Goal: Navigation & Orientation: Find specific page/section

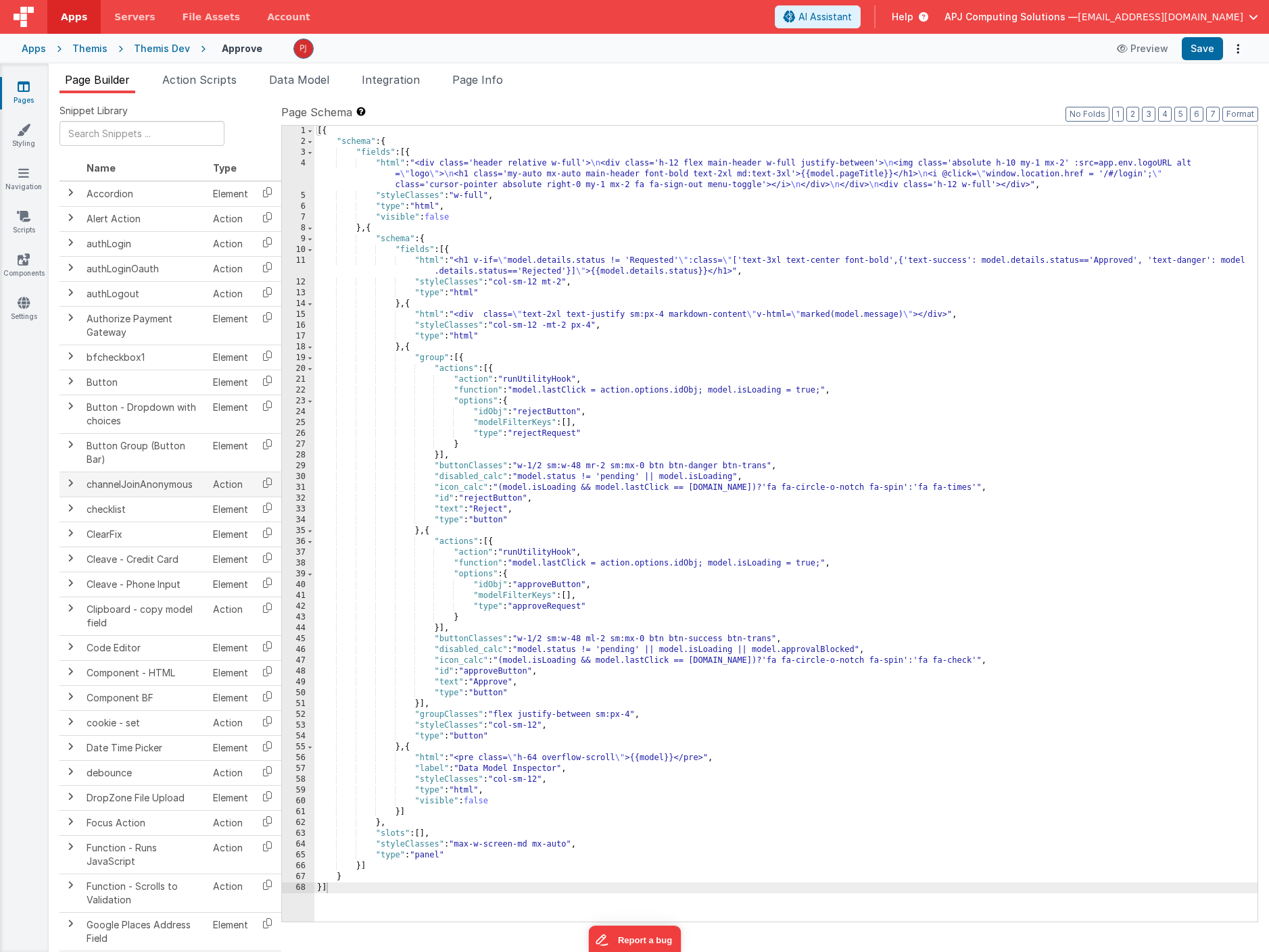
click at [160, 47] on div "Themis Dev" at bounding box center [162, 49] width 56 height 14
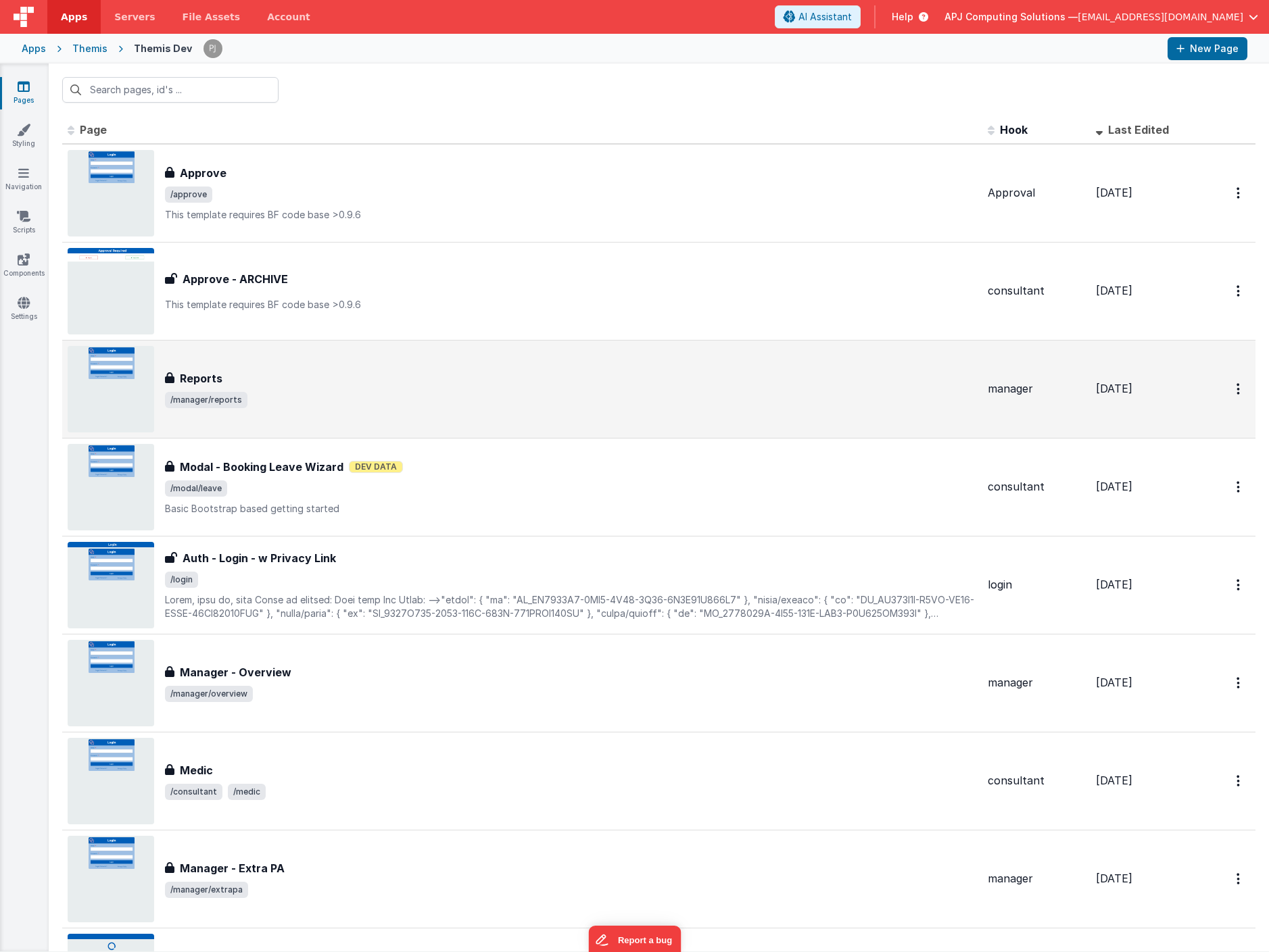
click at [270, 378] on div "Reports" at bounding box center [571, 378] width 812 height 16
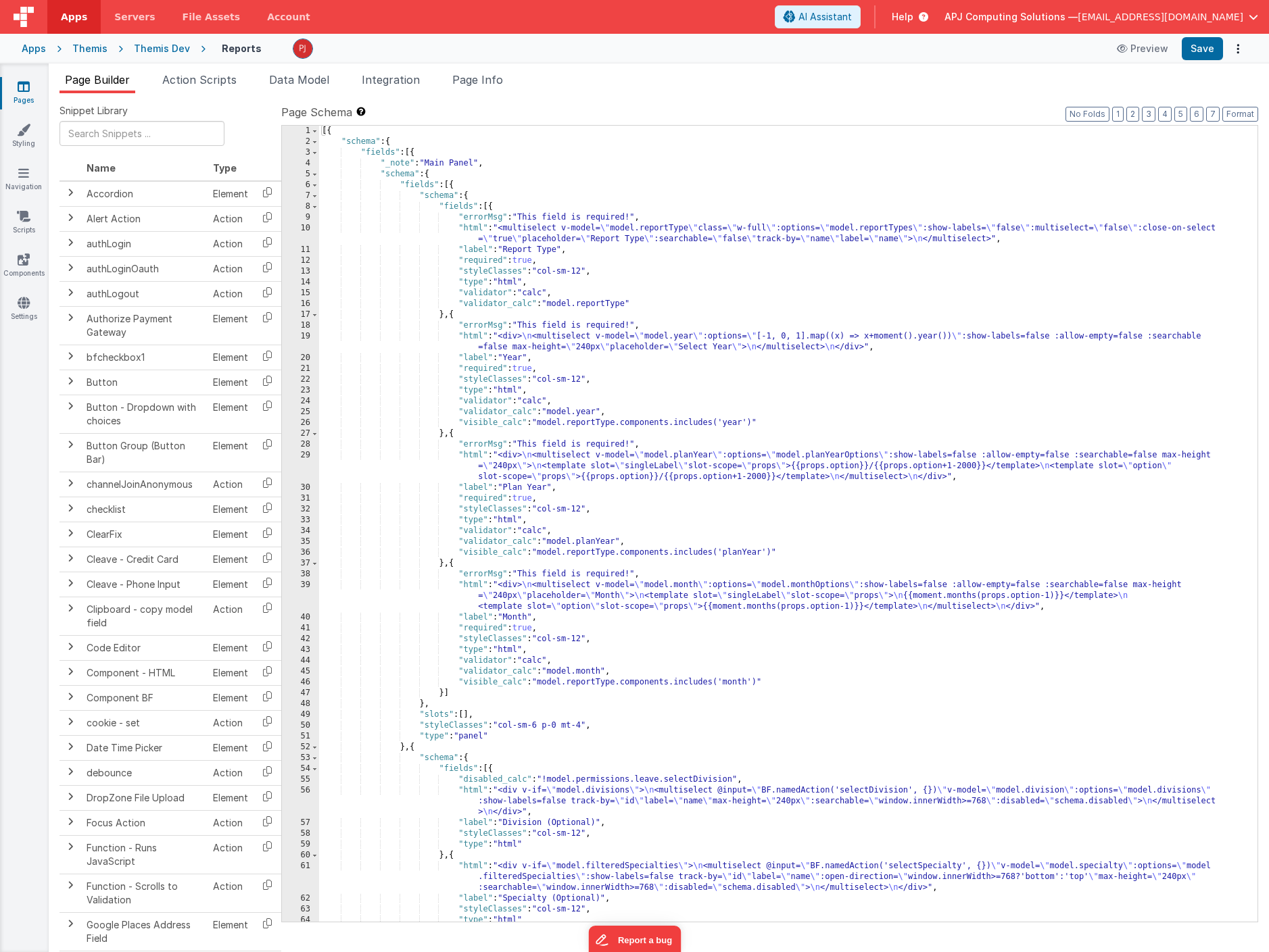
click at [452, 345] on div "[{ "schema" : { "fields" : [{ "_note" : "Main Panel" , "schema" : { "fields" : …" at bounding box center [788, 535] width 938 height 818
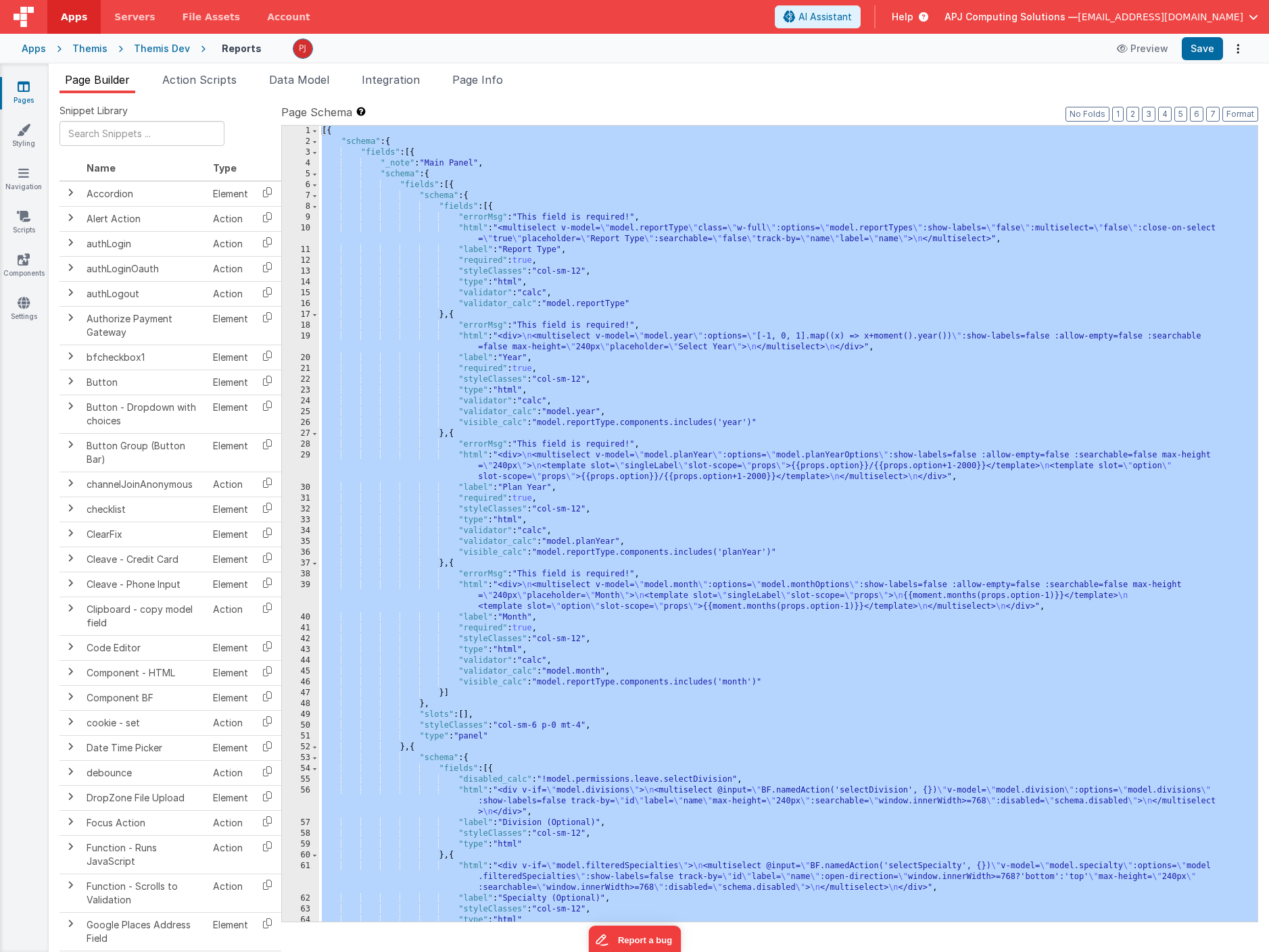
click at [98, 50] on div "Themis" at bounding box center [90, 49] width 35 height 14
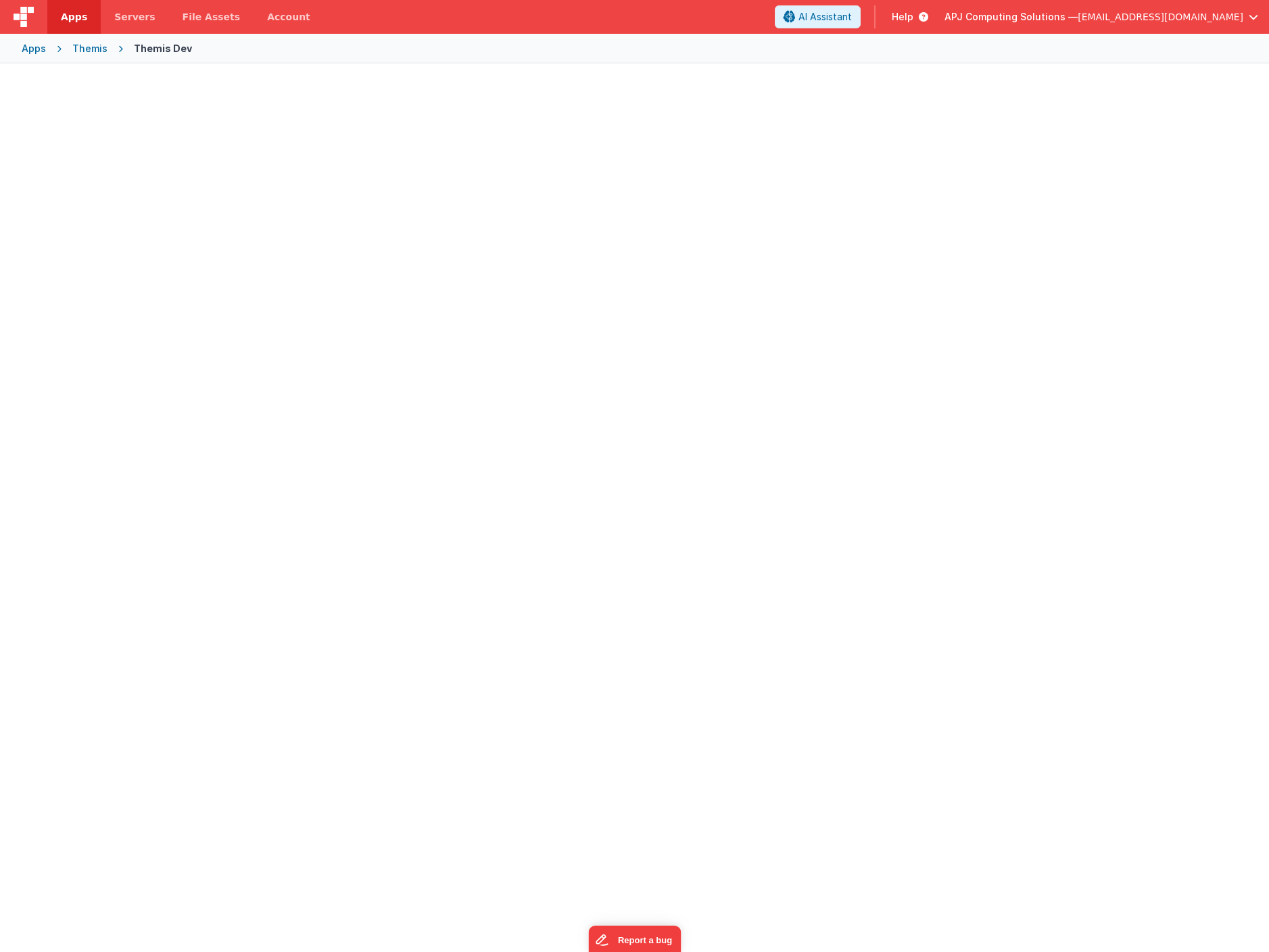
click at [98, 50] on div "Themis" at bounding box center [90, 49] width 35 height 14
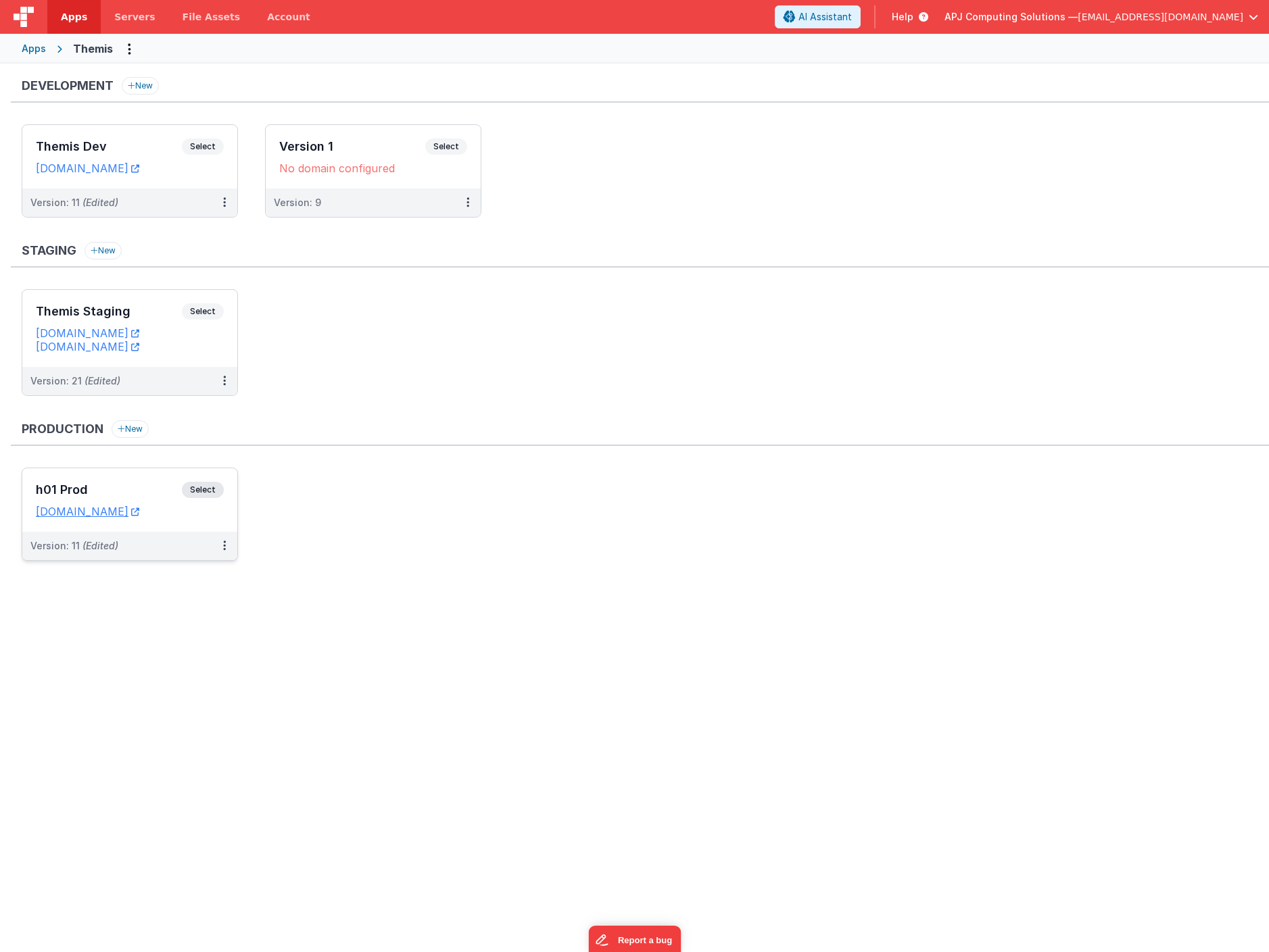
click at [199, 488] on span "Select" at bounding box center [203, 490] width 42 height 16
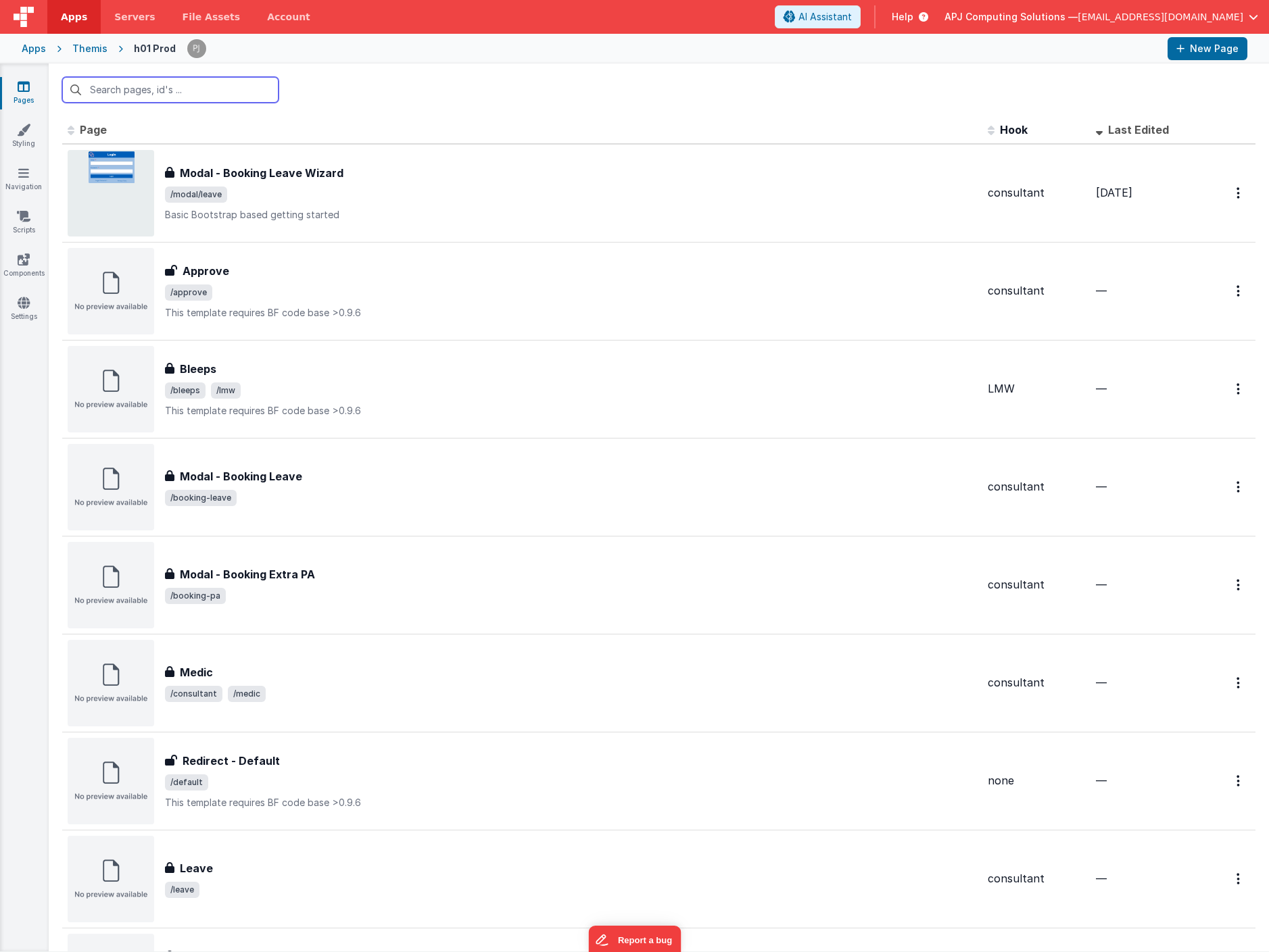
click at [157, 87] on input "text" at bounding box center [170, 90] width 216 height 26
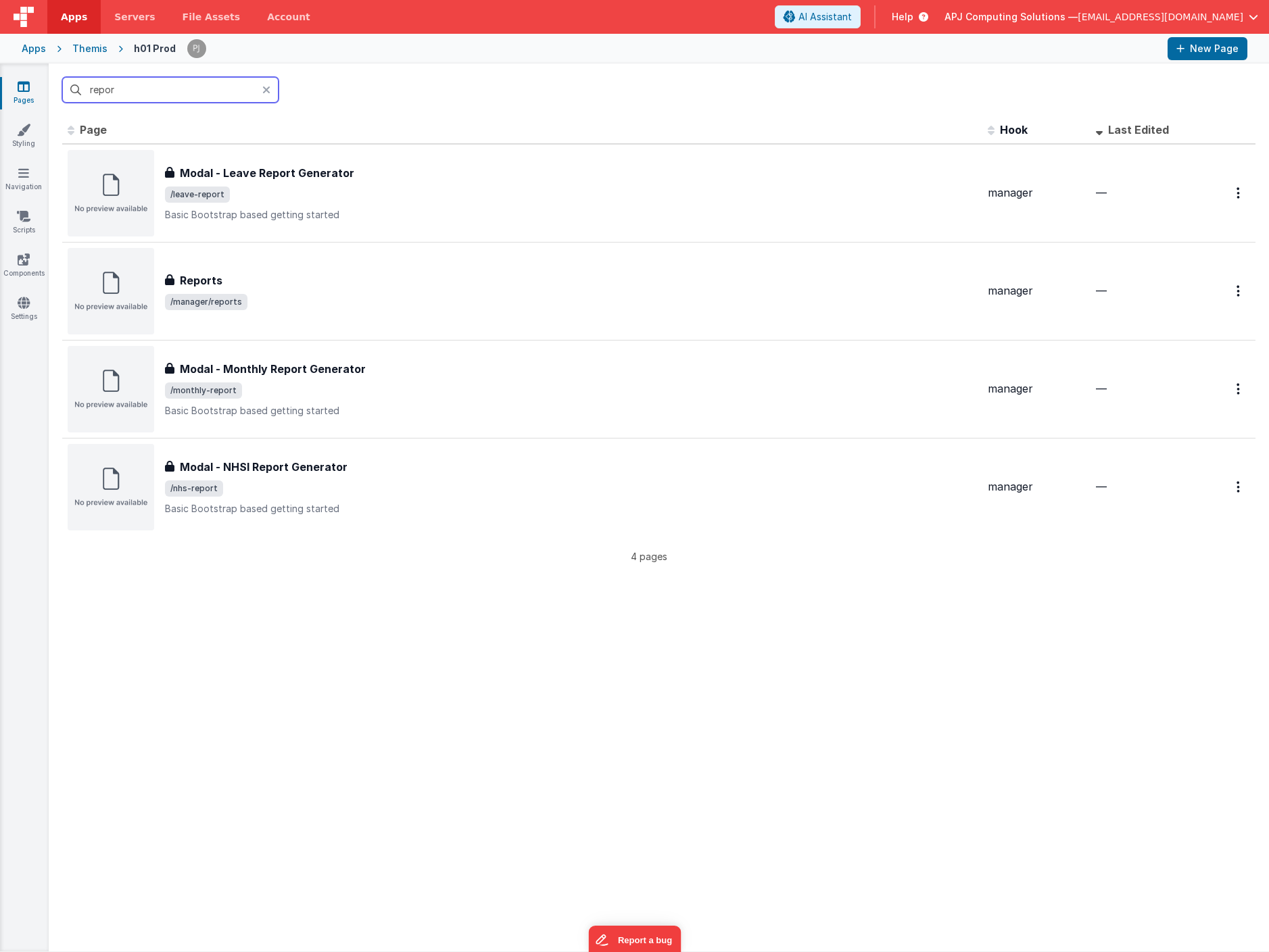
type input "report"
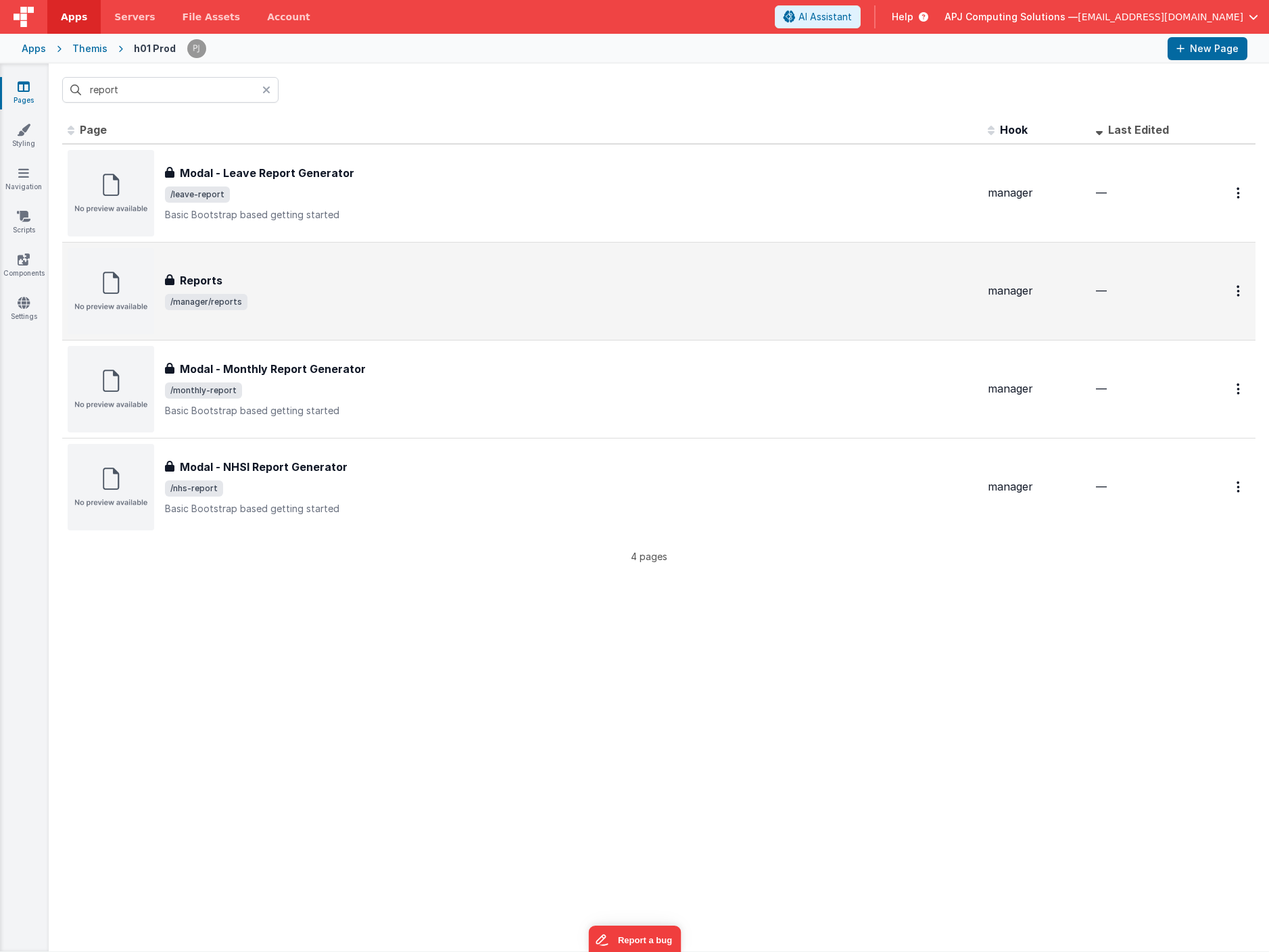
click at [194, 281] on h3 "Reports" at bounding box center [201, 280] width 43 height 16
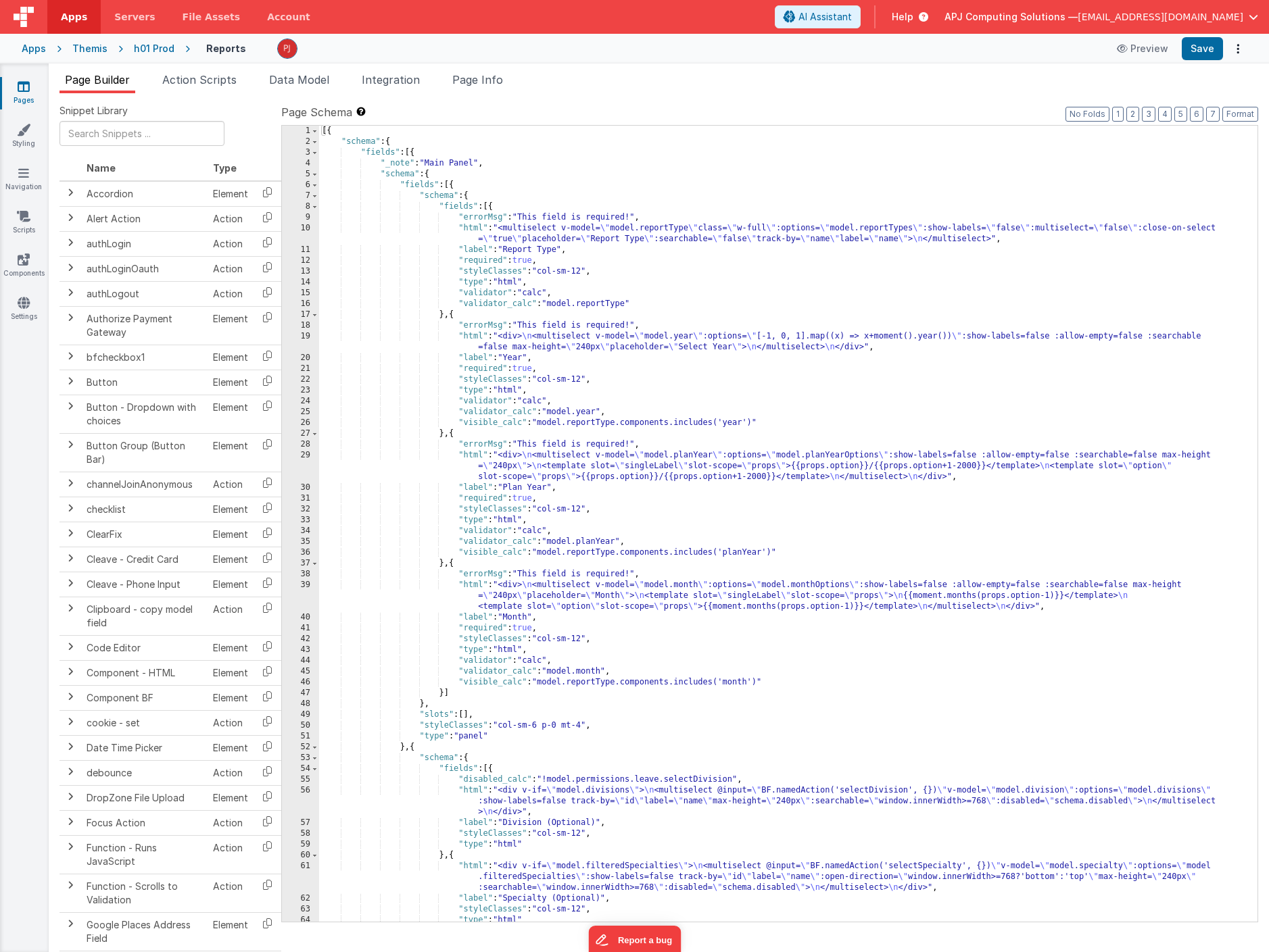
click at [536, 179] on div "[{ "schema" : { "fields" : [{ "_note" : "Main Panel" , "schema" : { "fields" : …" at bounding box center [788, 535] width 938 height 818
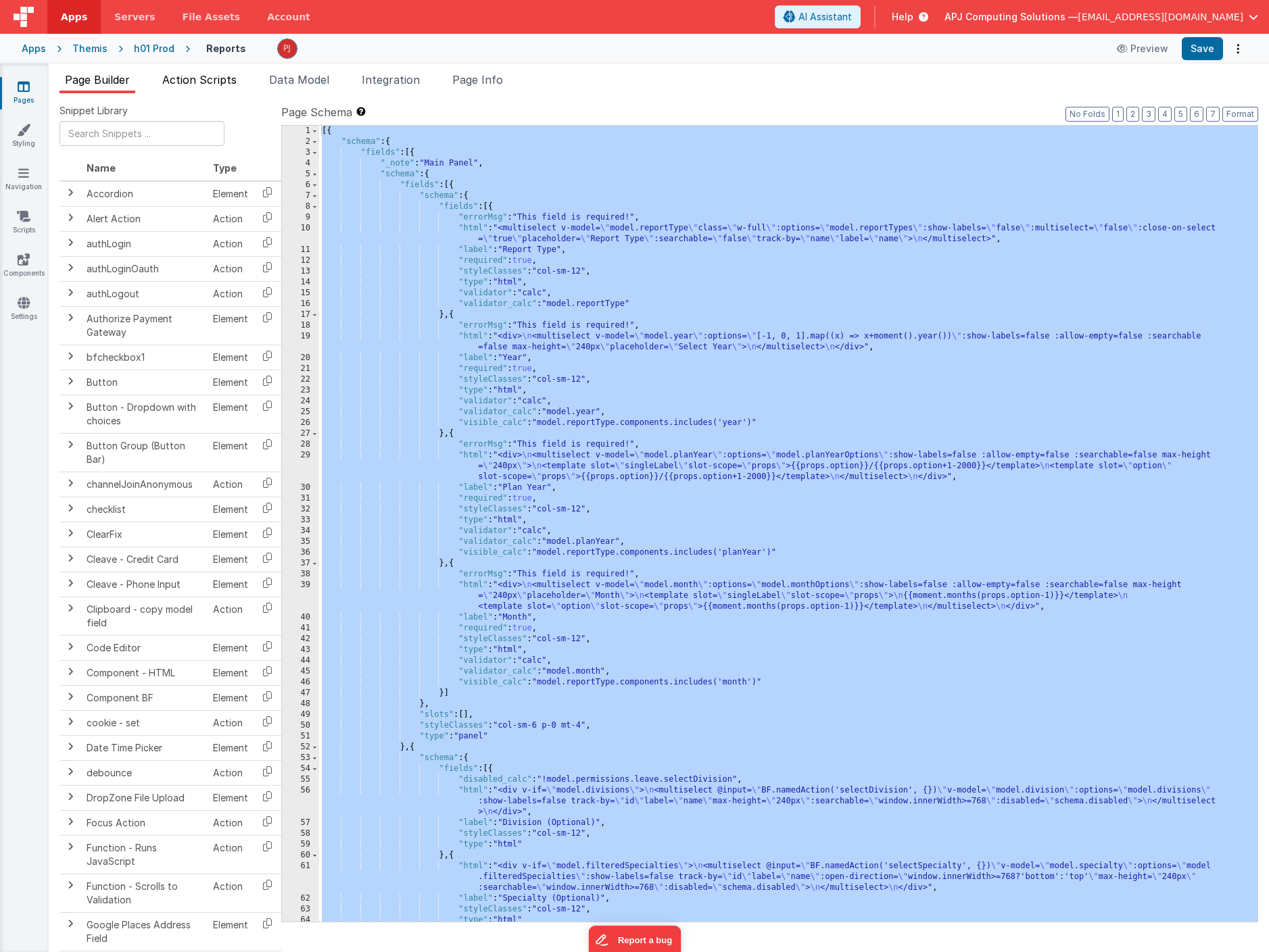
click at [203, 72] on li "Action Scripts" at bounding box center [200, 83] width 85 height 22
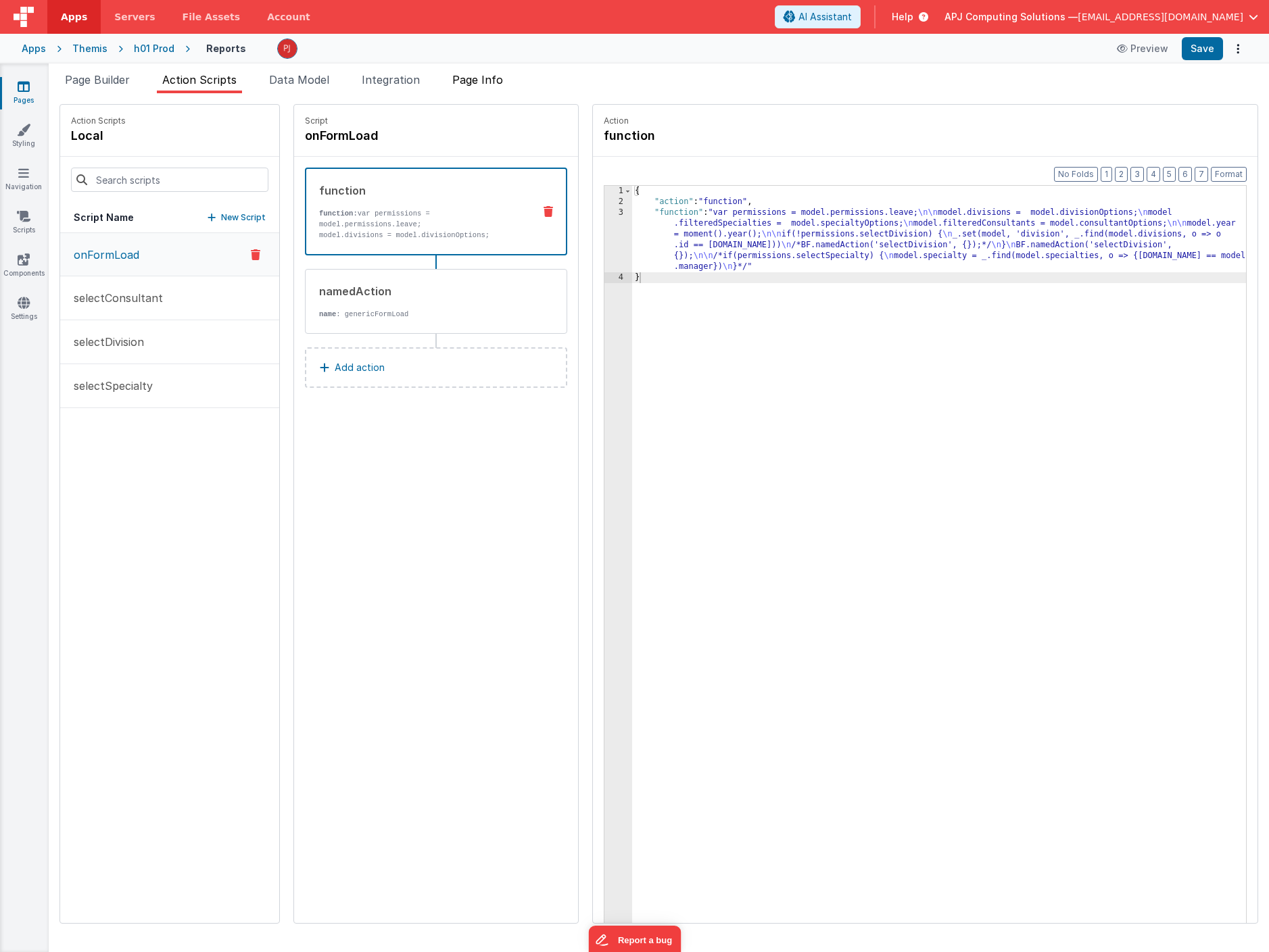
click at [483, 74] on span "Page Info" at bounding box center [477, 80] width 51 height 14
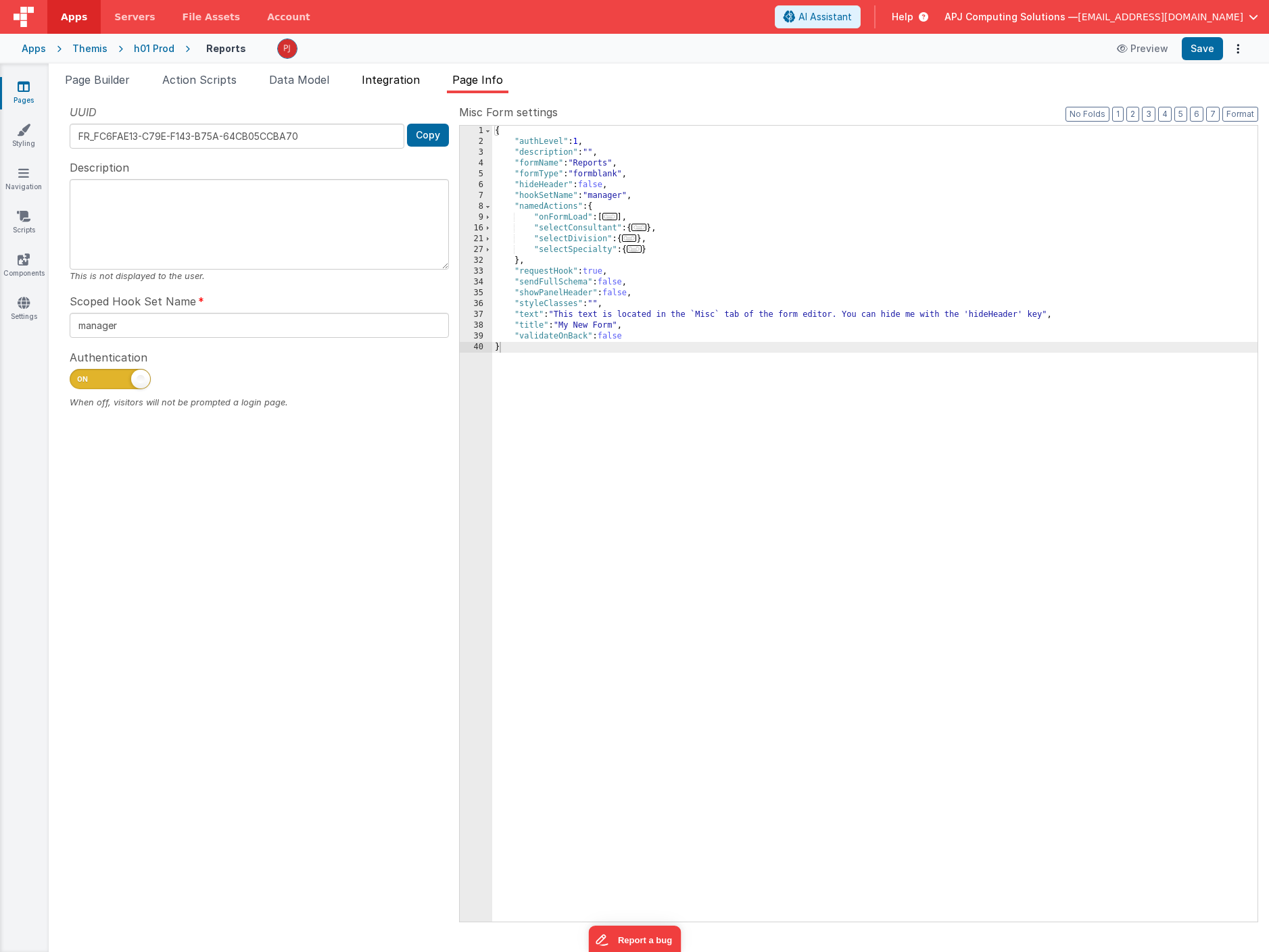
click at [392, 78] on span "Integration" at bounding box center [391, 80] width 58 height 14
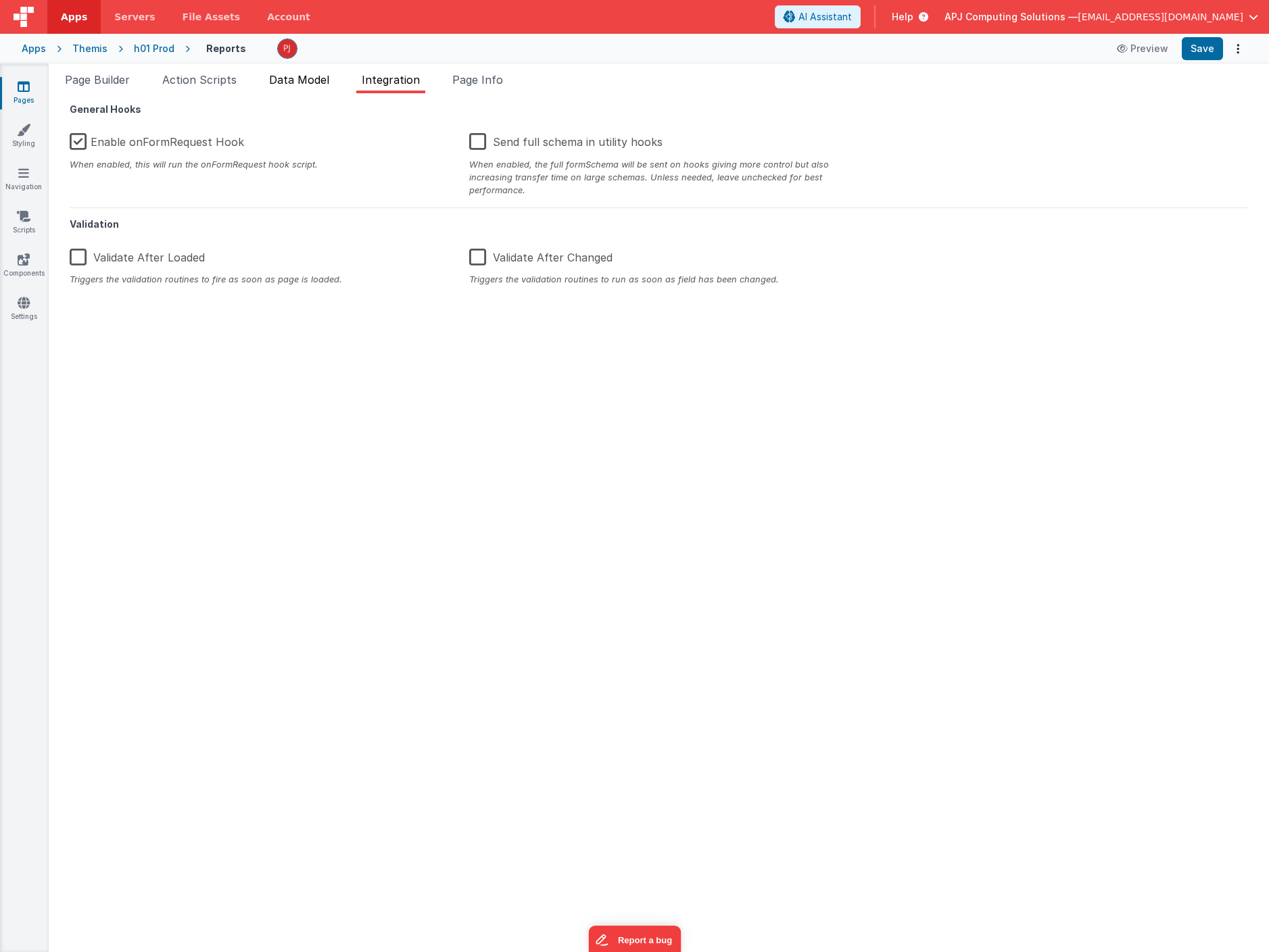
click at [289, 74] on span "Data Model" at bounding box center [299, 80] width 60 height 14
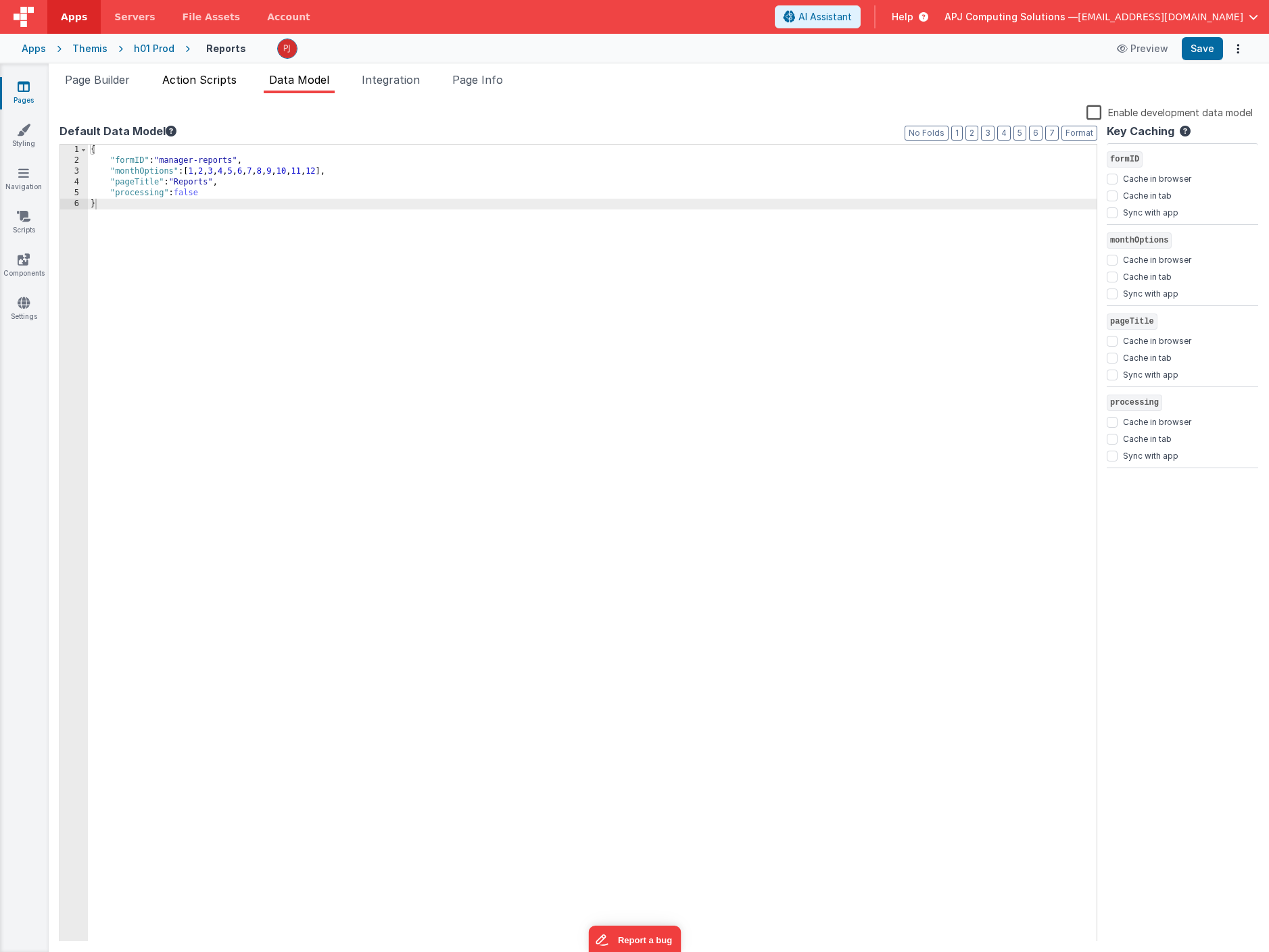
click at [221, 77] on span "Action Scripts" at bounding box center [200, 80] width 74 height 14
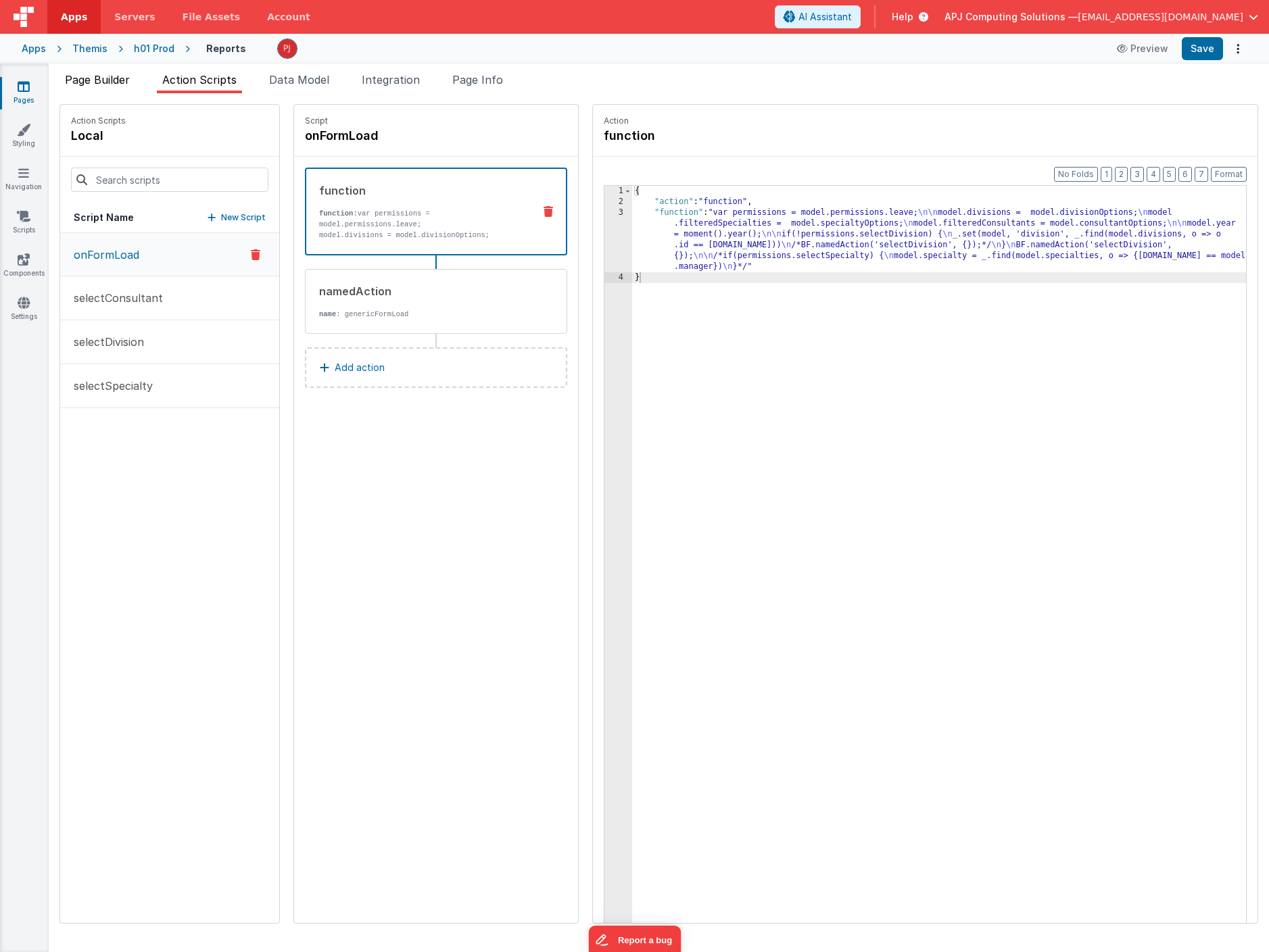
click at [102, 76] on span "Page Builder" at bounding box center [98, 80] width 65 height 14
